Goal: Transaction & Acquisition: Subscribe to service/newsletter

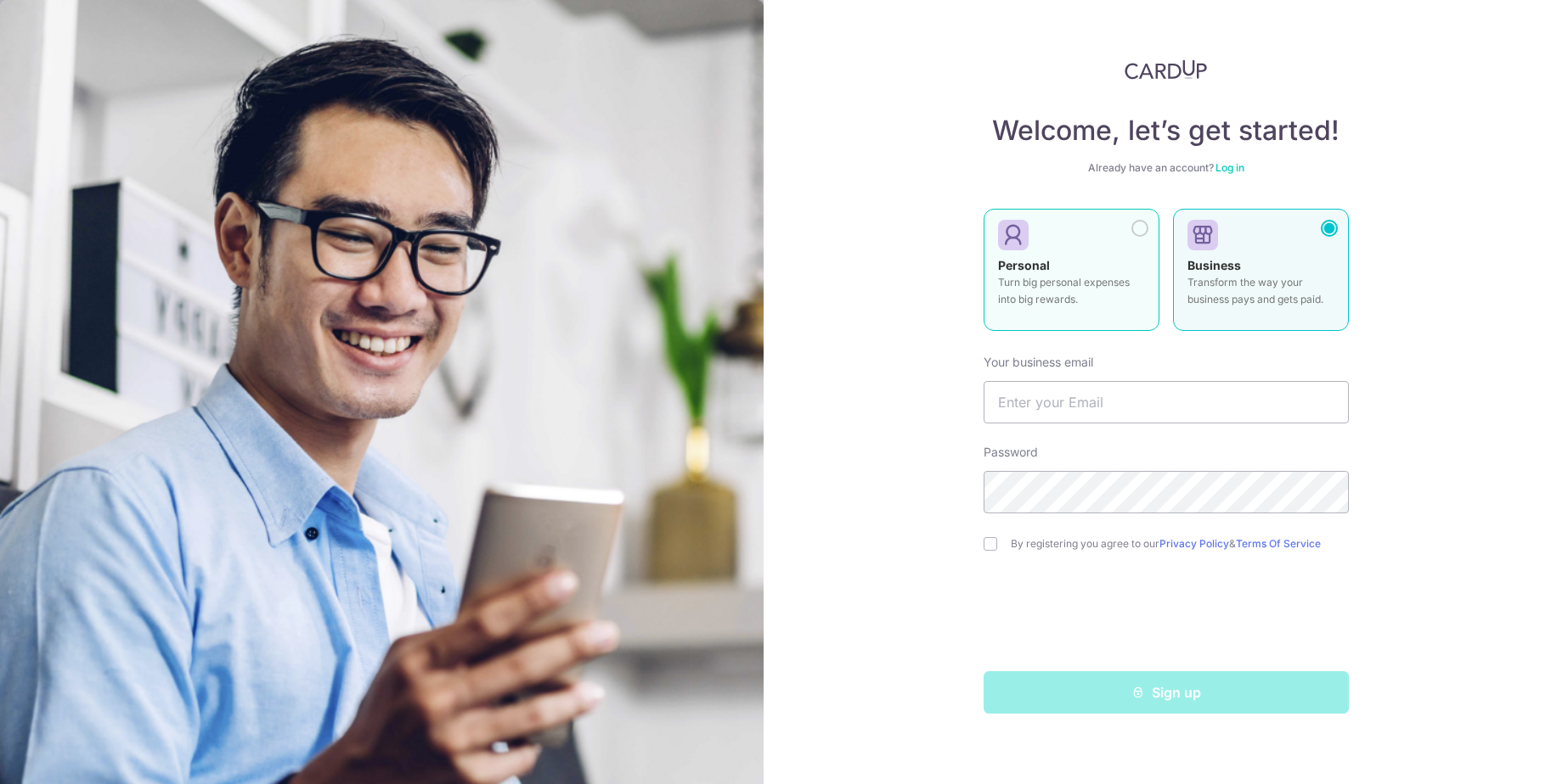
click at [1139, 228] on div at bounding box center [1140, 229] width 17 height 17
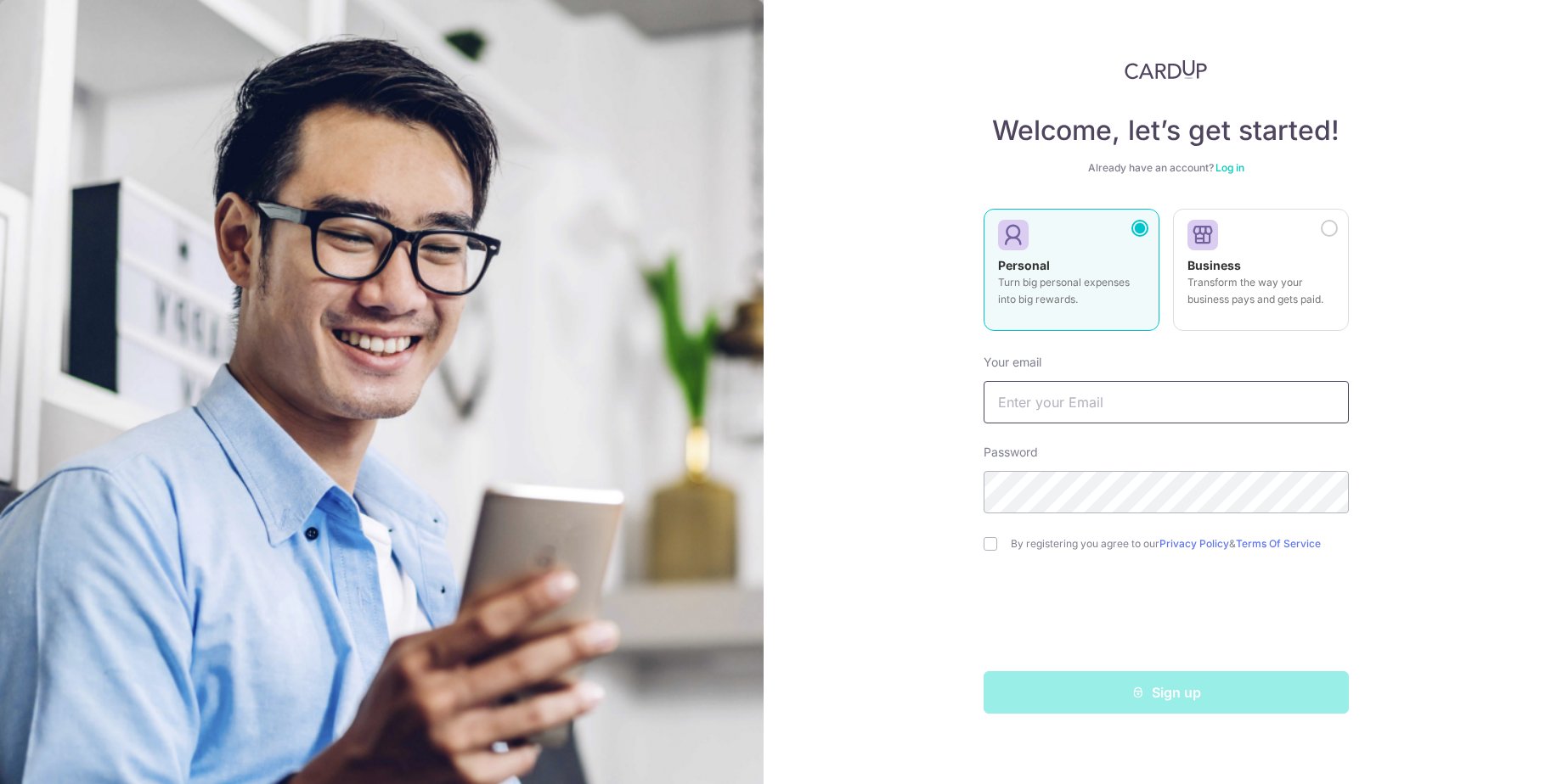
click at [1050, 407] on input "text" at bounding box center [1166, 402] width 366 height 43
click at [1042, 399] on input "text" at bounding box center [1166, 402] width 366 height 43
type input "[EMAIL_ADDRESS][DOMAIN_NAME]"
click at [991, 550] on div "By registering you agree to our Privacy Policy & Terms Of Service" at bounding box center [1166, 544] width 366 height 20
click at [991, 548] on input "checkbox" at bounding box center [990, 544] width 14 height 14
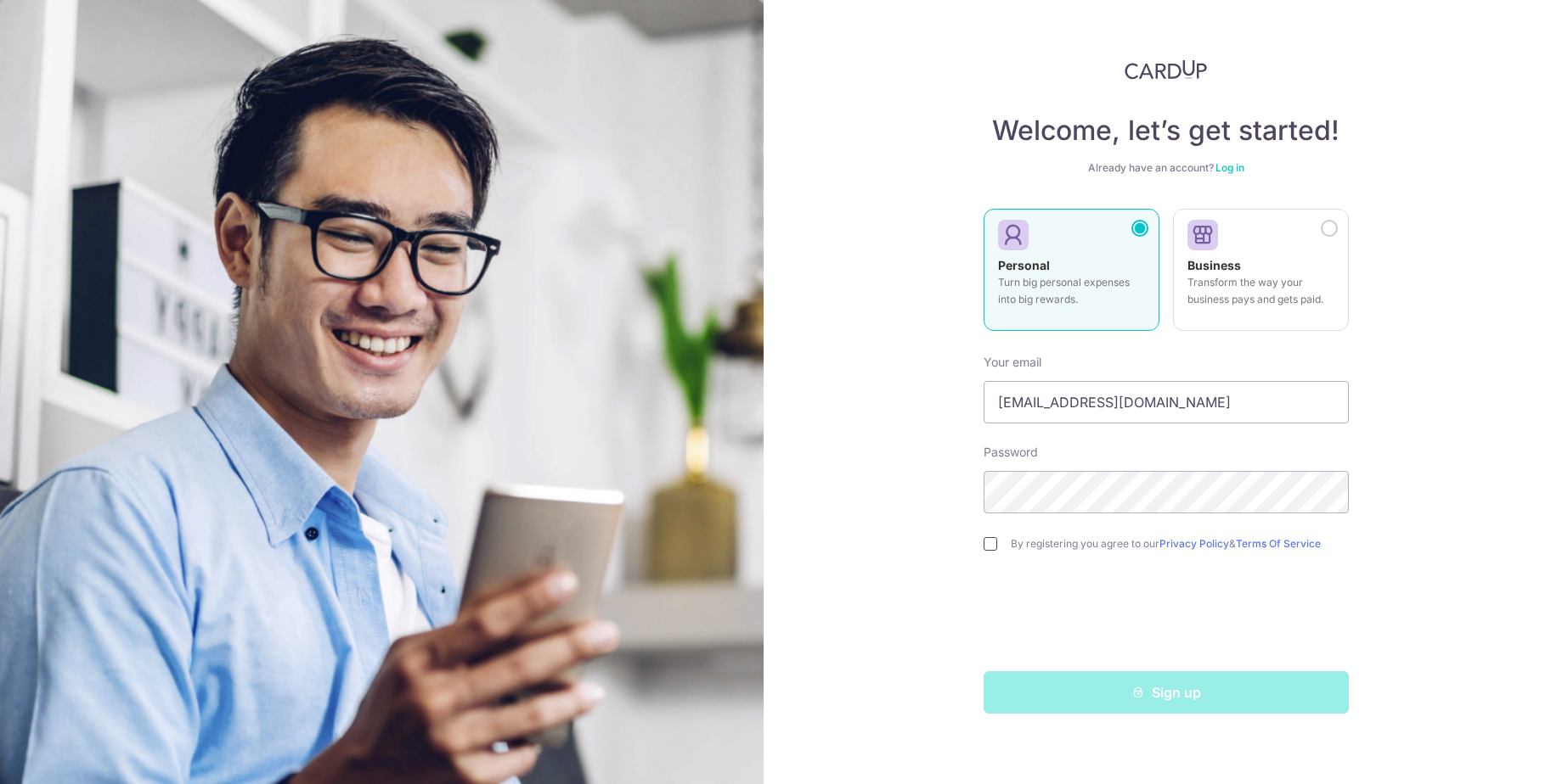
checkbox input "true"
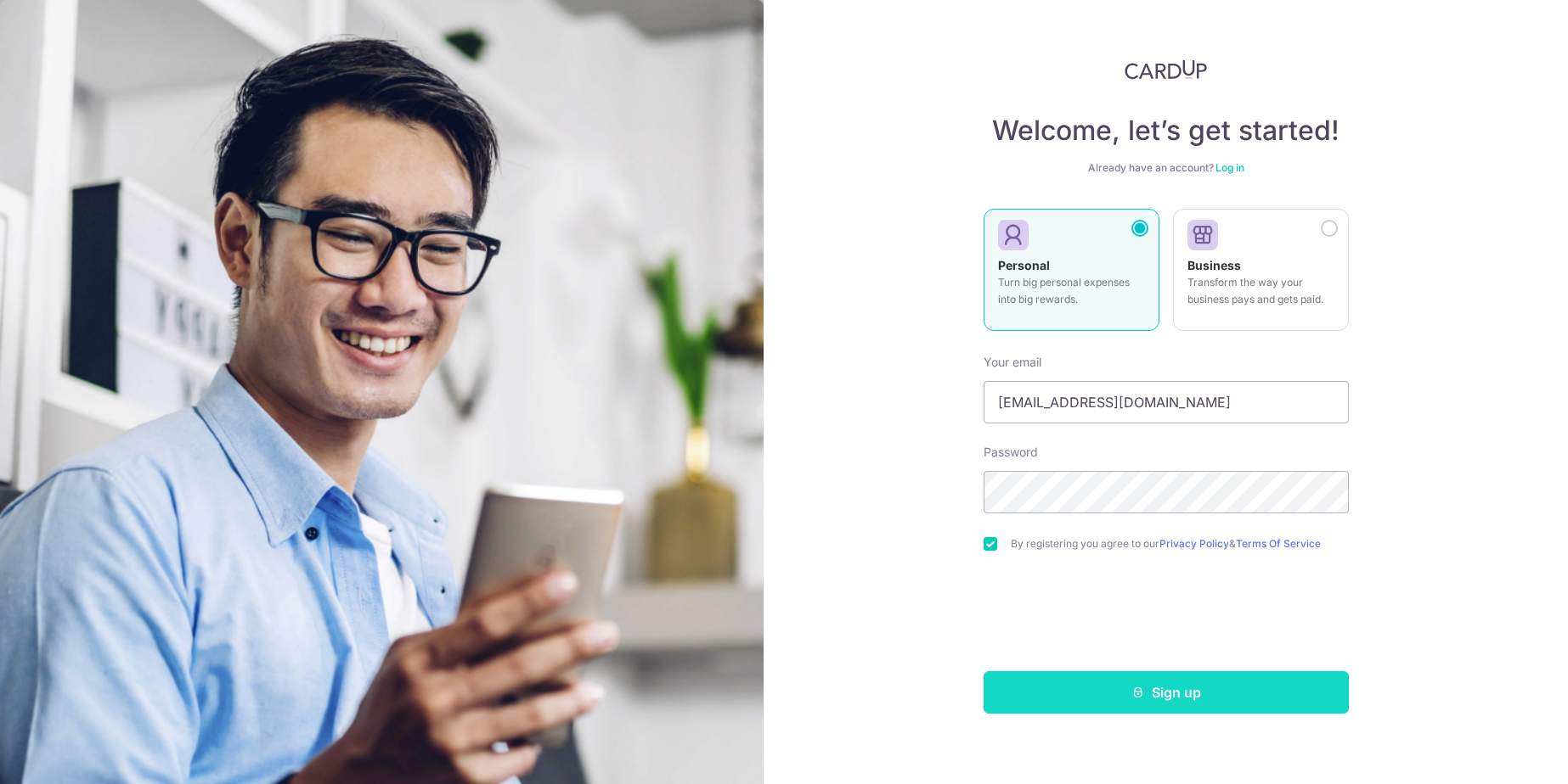
click at [1193, 693] on button "Sign up" at bounding box center [1166, 693] width 366 height 43
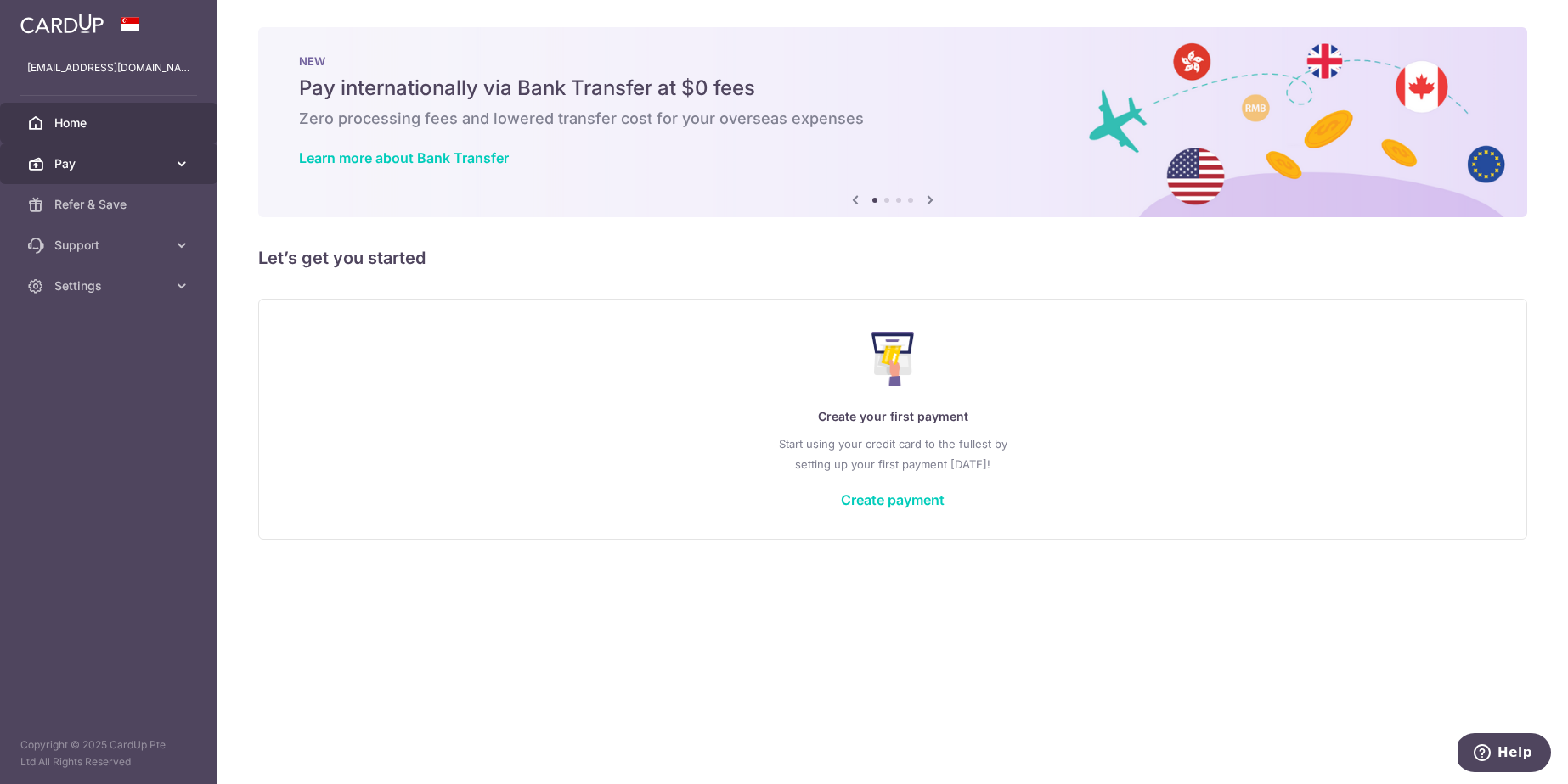
click at [189, 157] on icon at bounding box center [182, 164] width 17 height 17
click at [912, 499] on link "Create payment" at bounding box center [892, 500] width 104 height 17
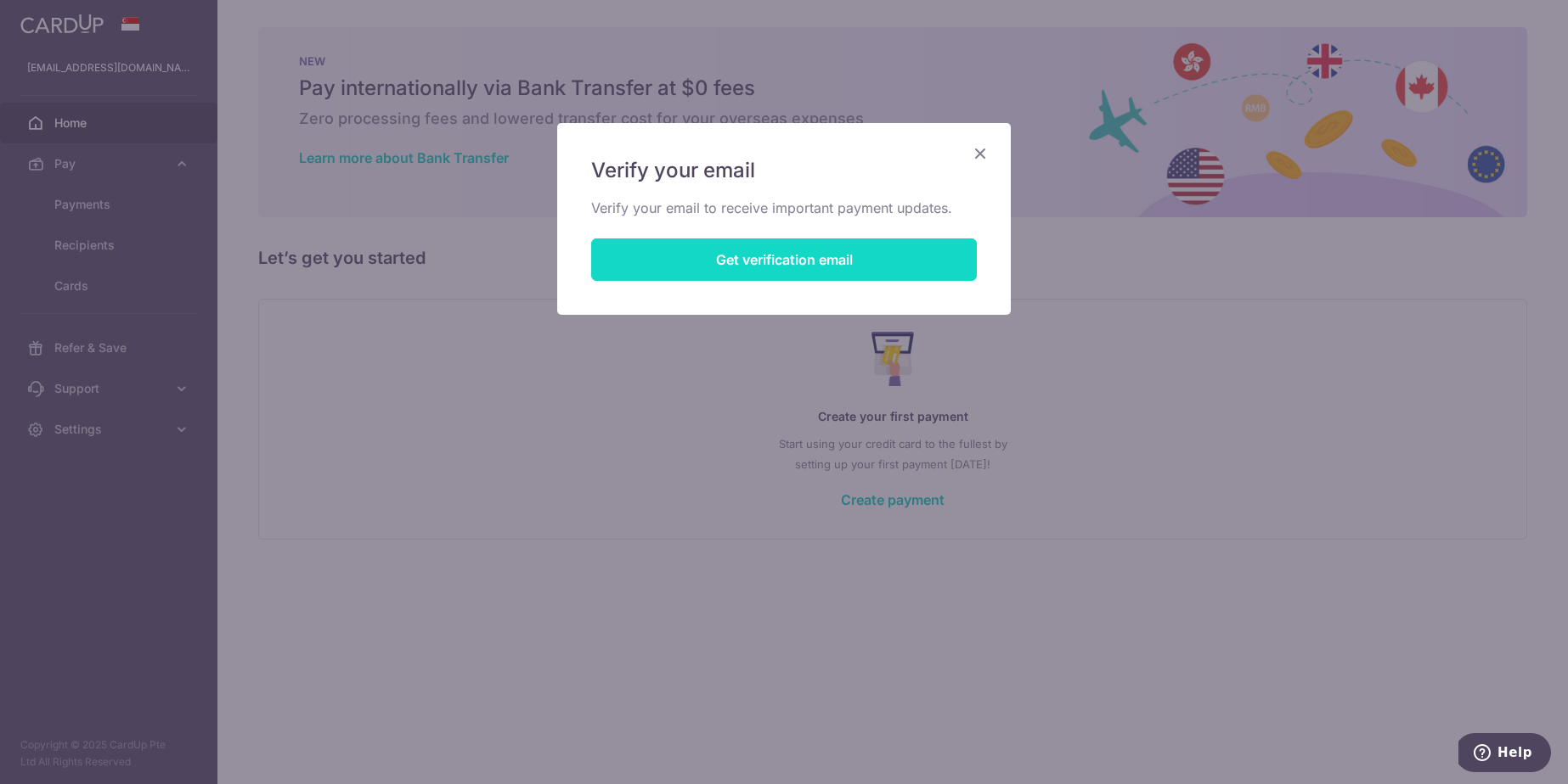
click at [789, 262] on button "Get verification email" at bounding box center [784, 260] width 386 height 43
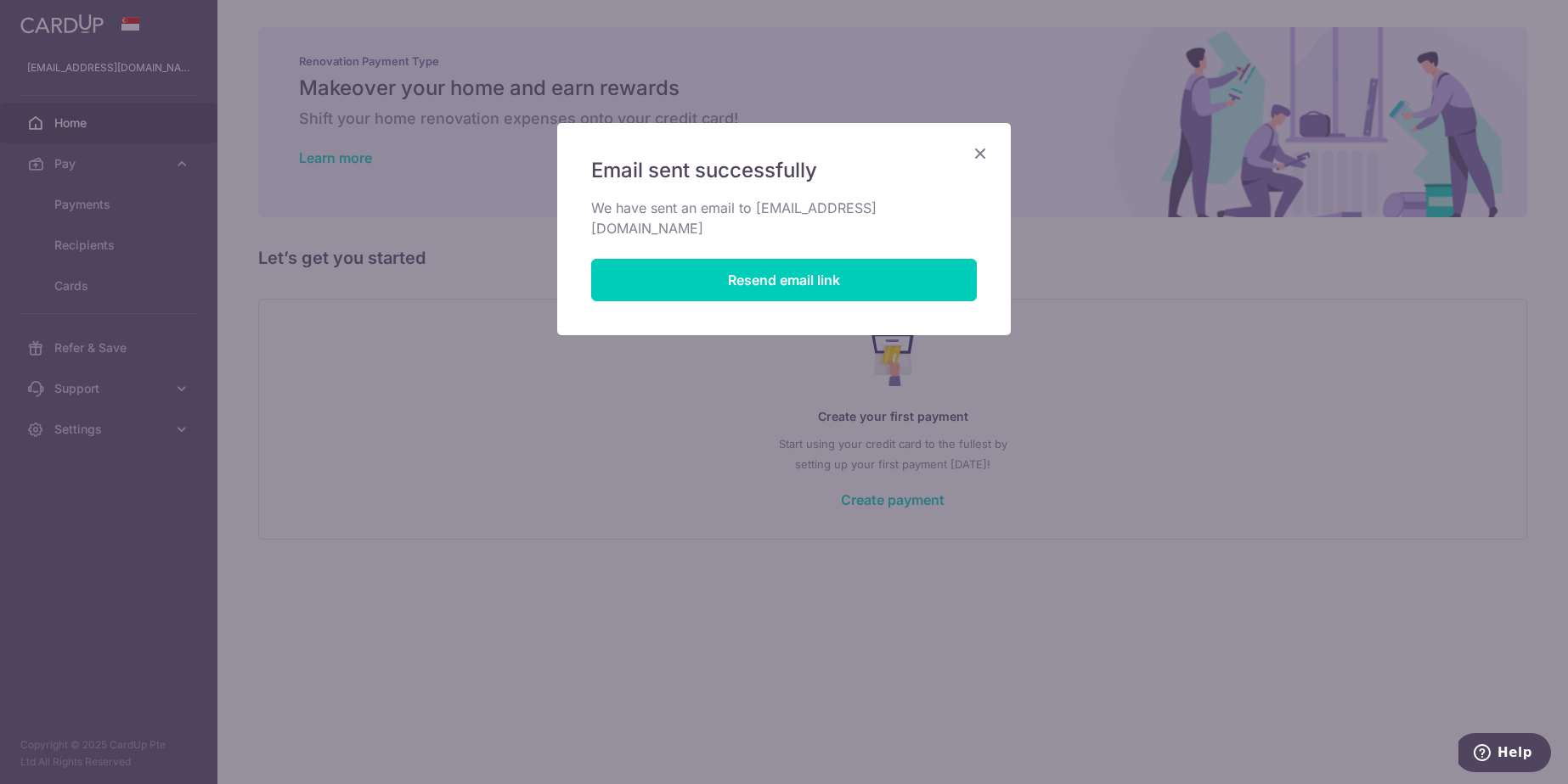
click at [983, 157] on icon "Close" at bounding box center [979, 153] width 20 height 21
